Goal: Book appointment/travel/reservation

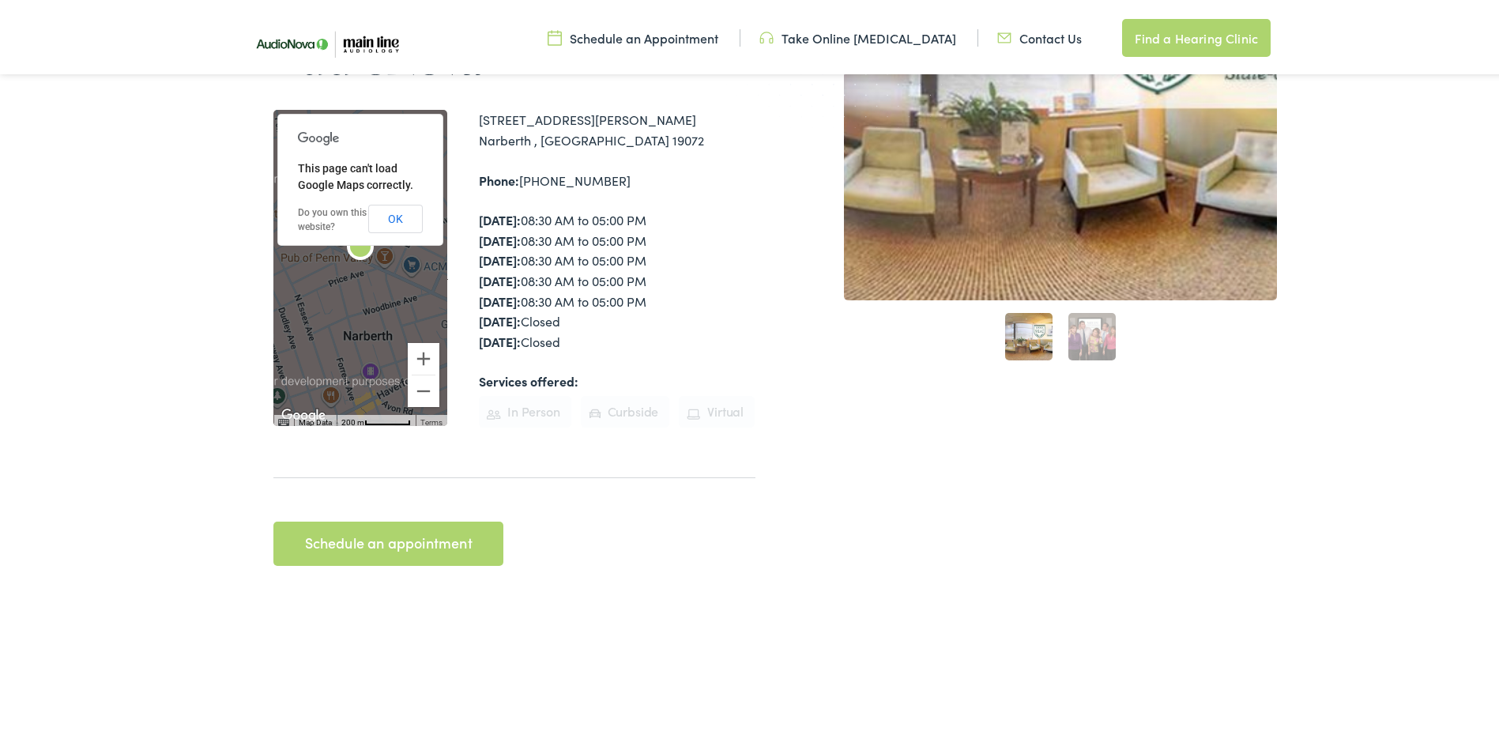
scroll to position [553, 0]
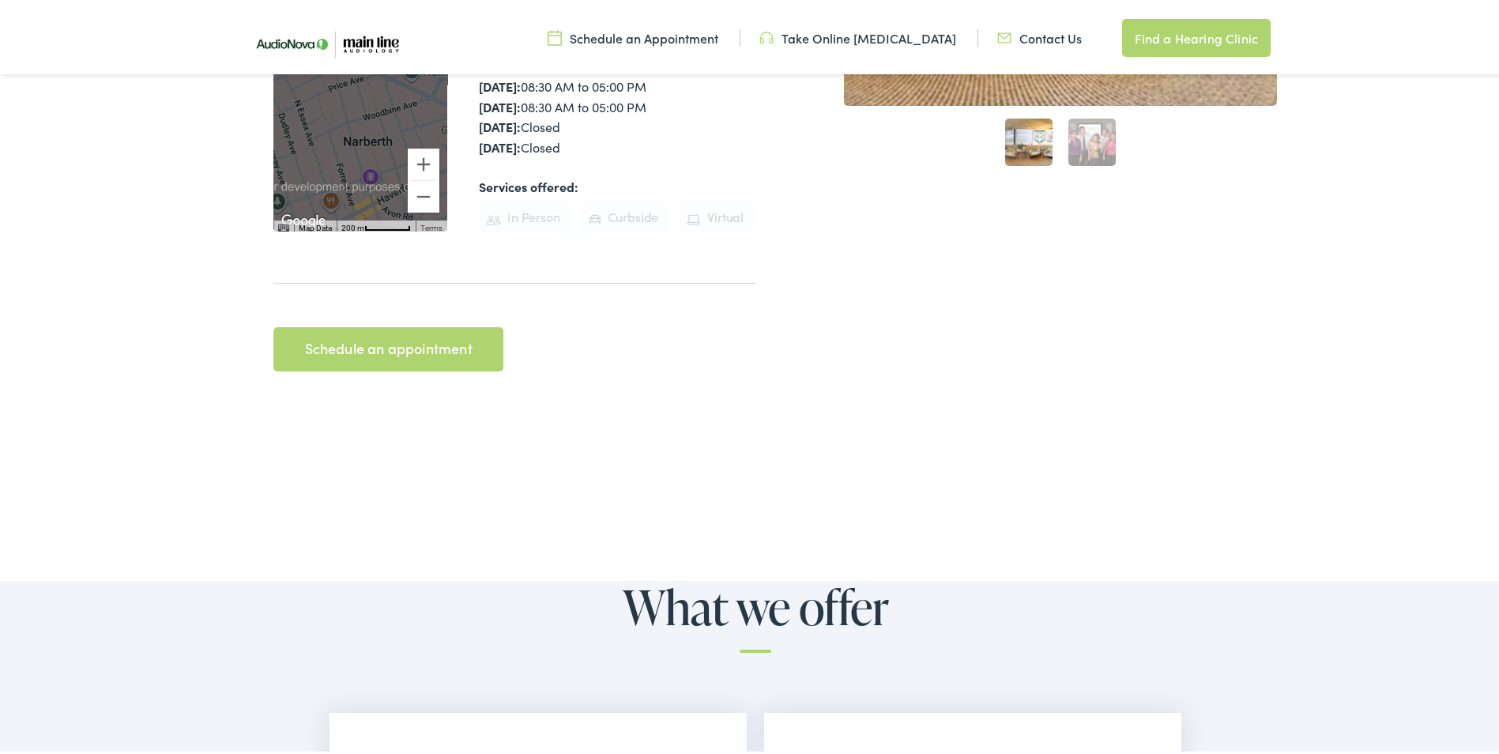
click at [469, 324] on link "Schedule an appointment" at bounding box center [388, 346] width 230 height 44
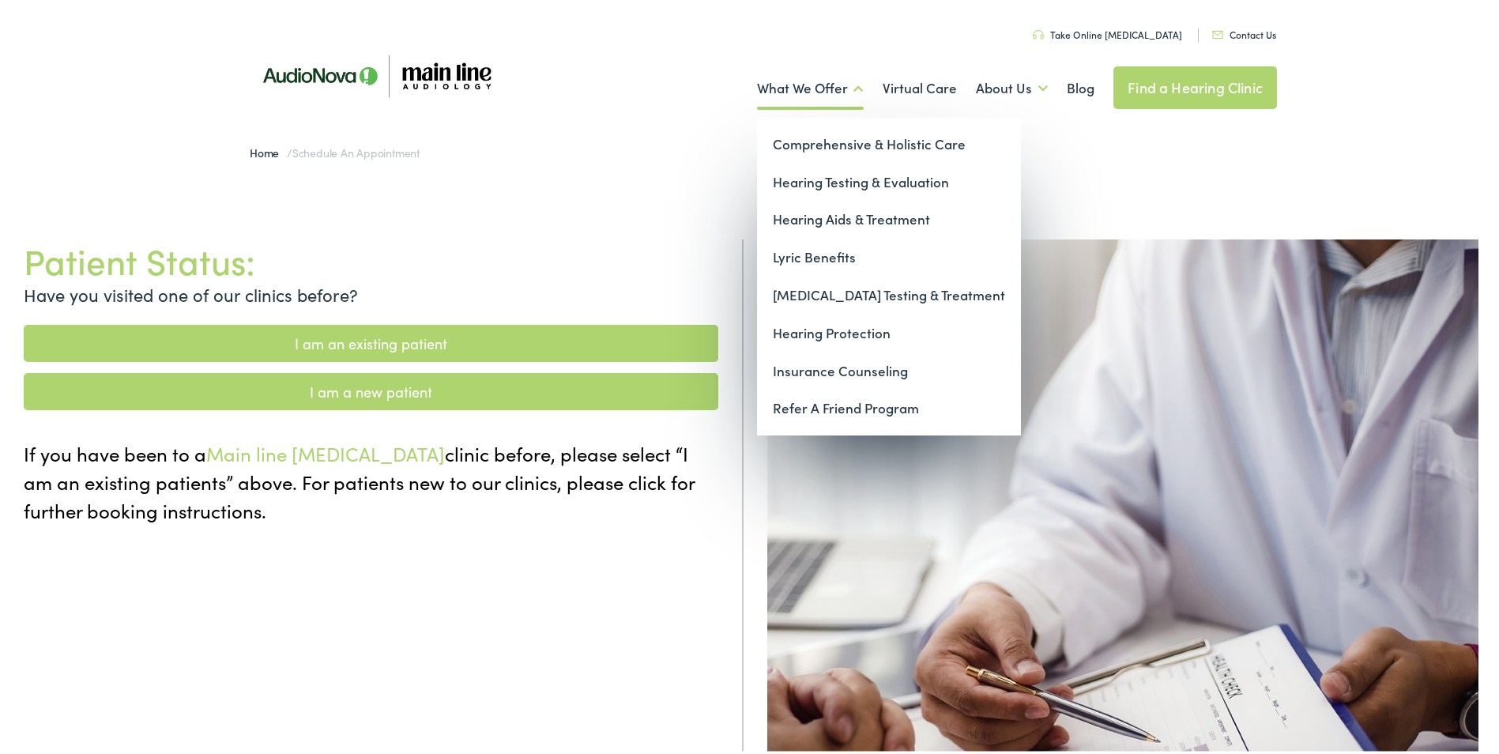
click at [853, 83] on link "What We Offer" at bounding box center [810, 85] width 107 height 58
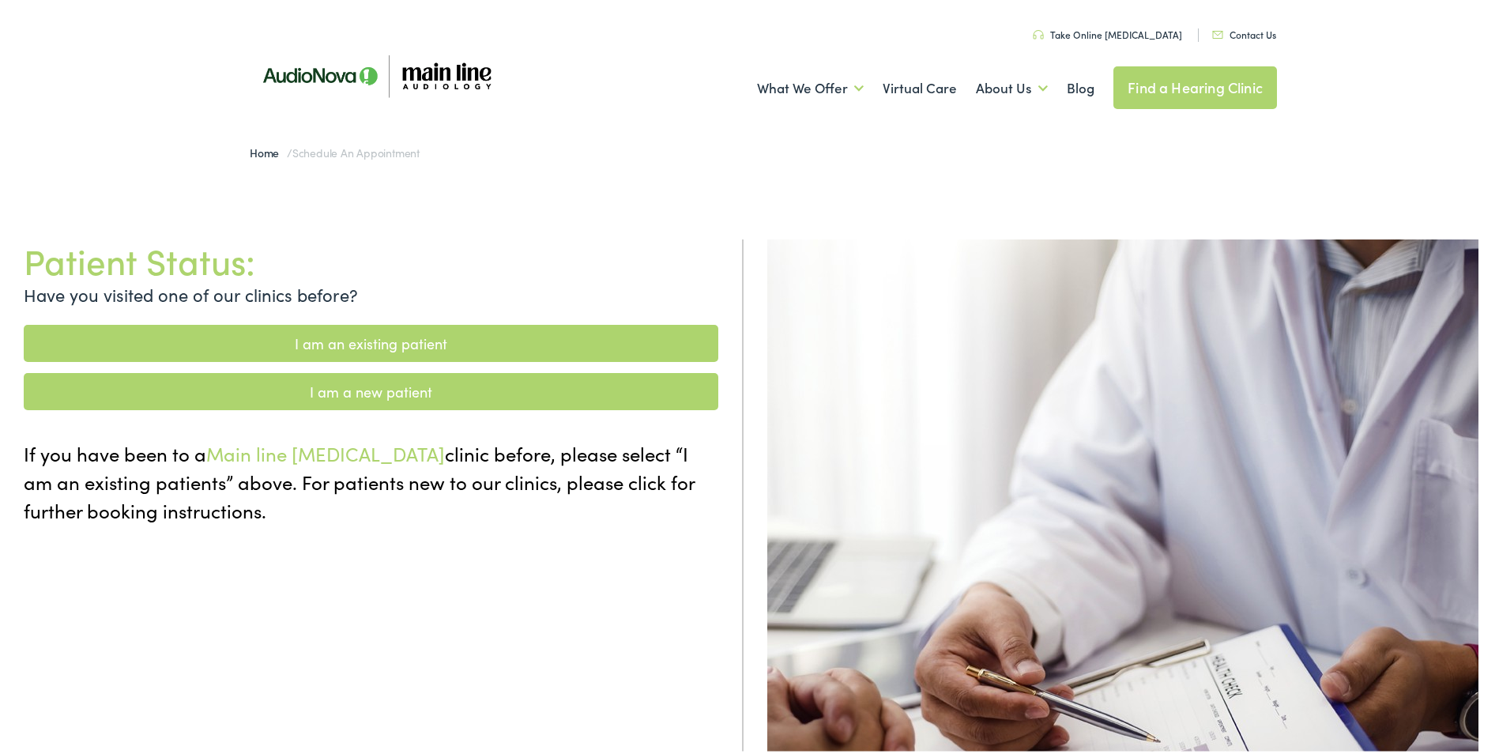
drag, startPoint x: 1172, startPoint y: 61, endPoint x: 1179, endPoint y: 75, distance: 15.9
click at [1173, 66] on ul "What We Offer Comprehensive & Holistic Care Hearing Testing & Evaluation Hearin…" at bounding box center [755, 85] width 1043 height 58
drag, startPoint x: 1179, startPoint y: 75, endPoint x: 1139, endPoint y: 195, distance: 126.4
click at [1139, 213] on div "Patient Status: Have you visited one of our clinics before? I am an existing pa…" at bounding box center [755, 602] width 1511 height 778
click at [1177, 89] on link "Find a Hearing Clinic" at bounding box center [1195, 84] width 164 height 43
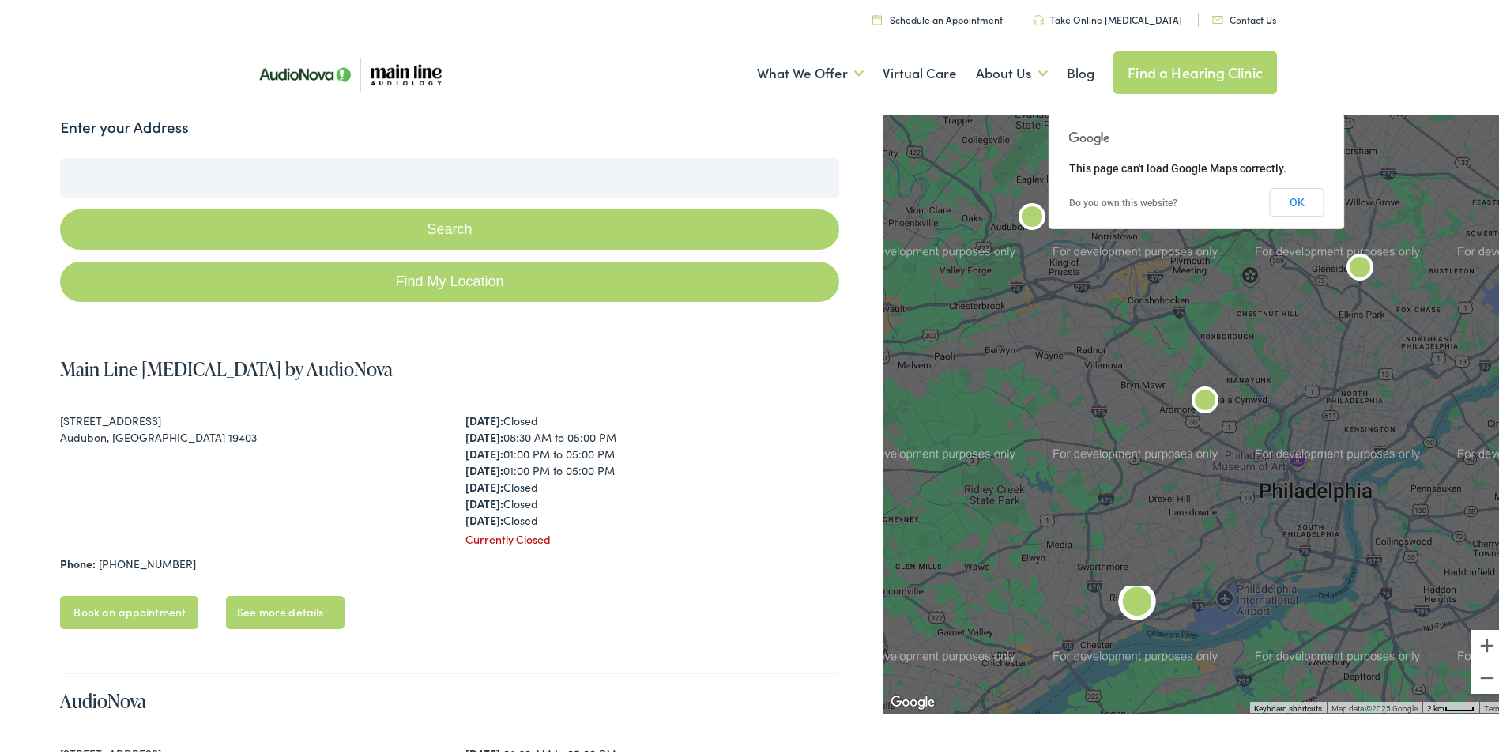
scroll to position [316, 0]
